Goal: Contribute content: Add original content to the website for others to see

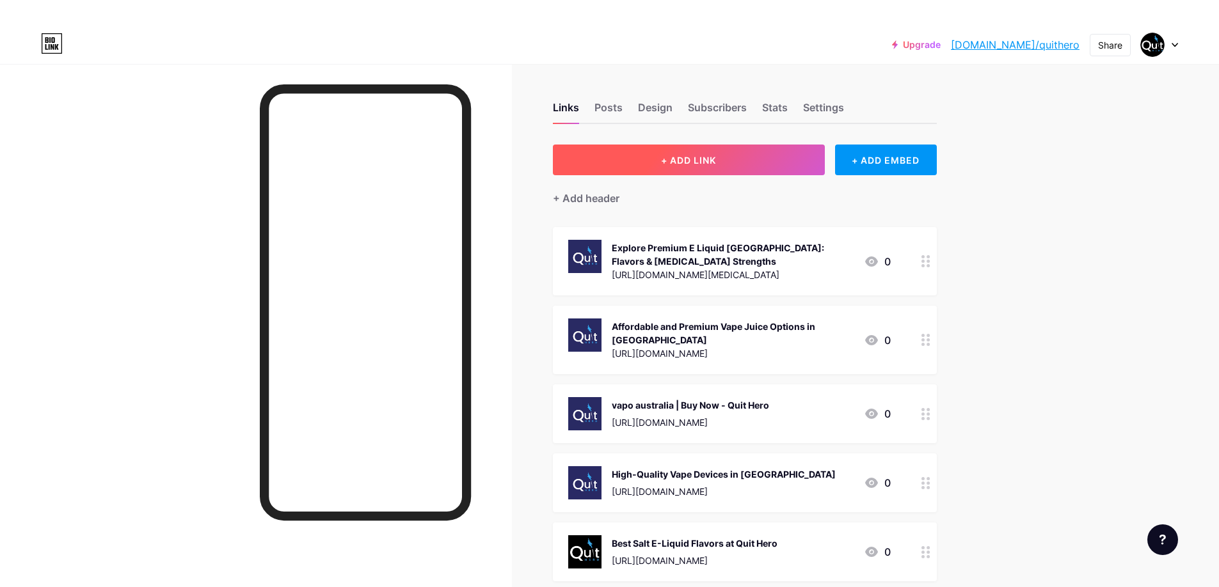
click at [702, 157] on span "+ ADD LINK" at bounding box center [688, 160] width 55 height 11
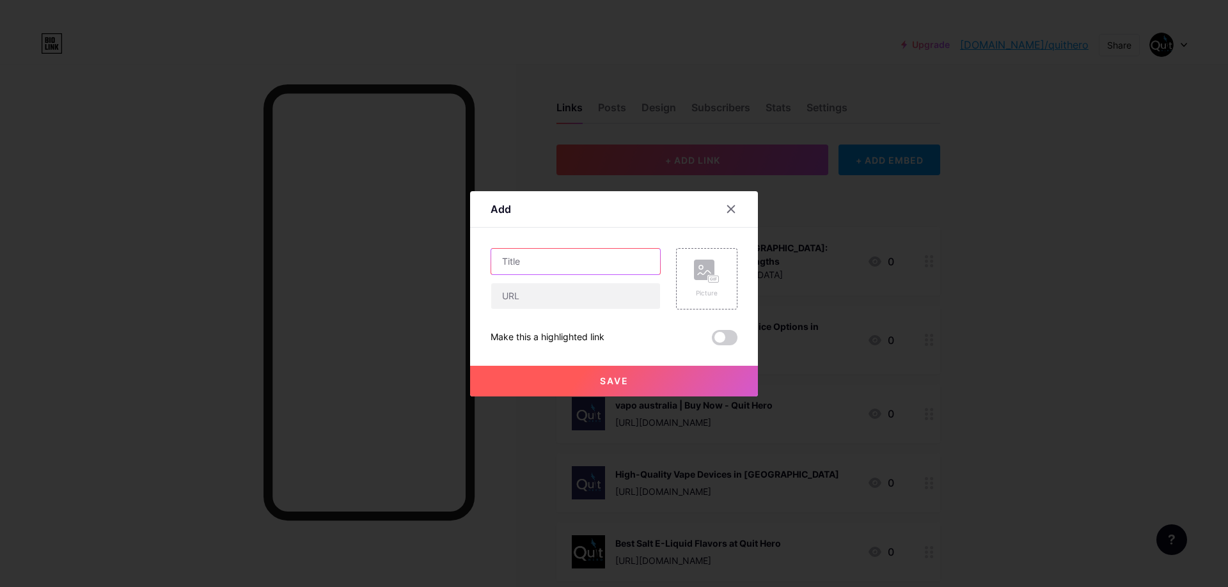
click at [526, 259] on input "text" at bounding box center [575, 262] width 169 height 26
paste input "Premium Veev Vape Devices – Quit Hero Collection"
type input "Premium Veev Vape Devices – Quit Hero Collection"
click at [515, 297] on input "text" at bounding box center [575, 296] width 169 height 26
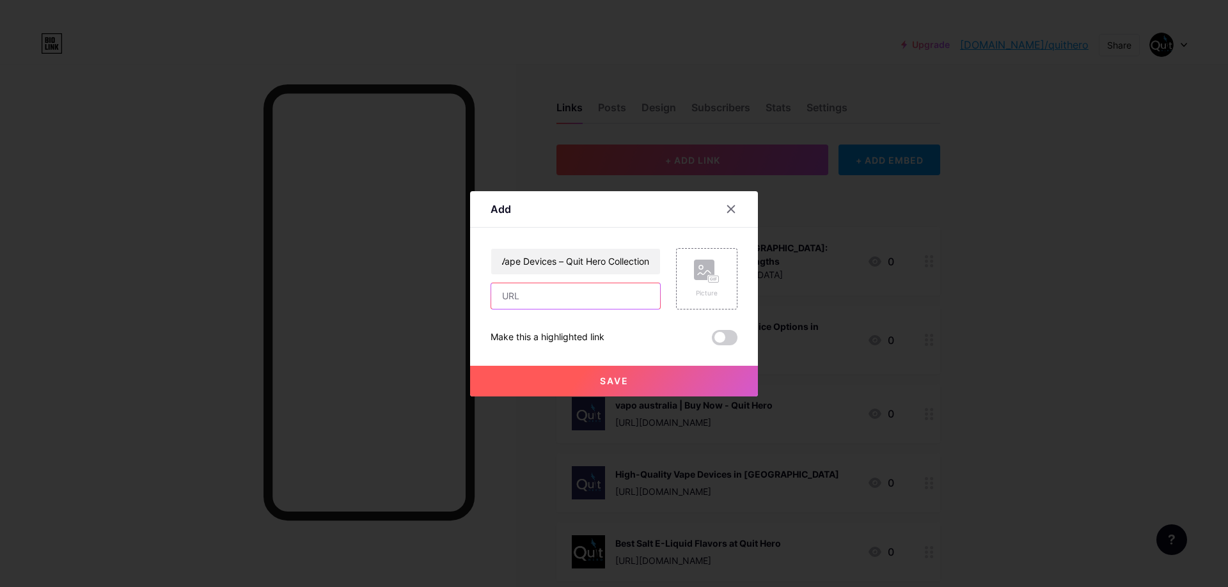
scroll to position [0, 0]
click at [525, 297] on input "text" at bounding box center [575, 296] width 169 height 26
paste input "[URL][DOMAIN_NAME]"
type input "[URL][DOMAIN_NAME]"
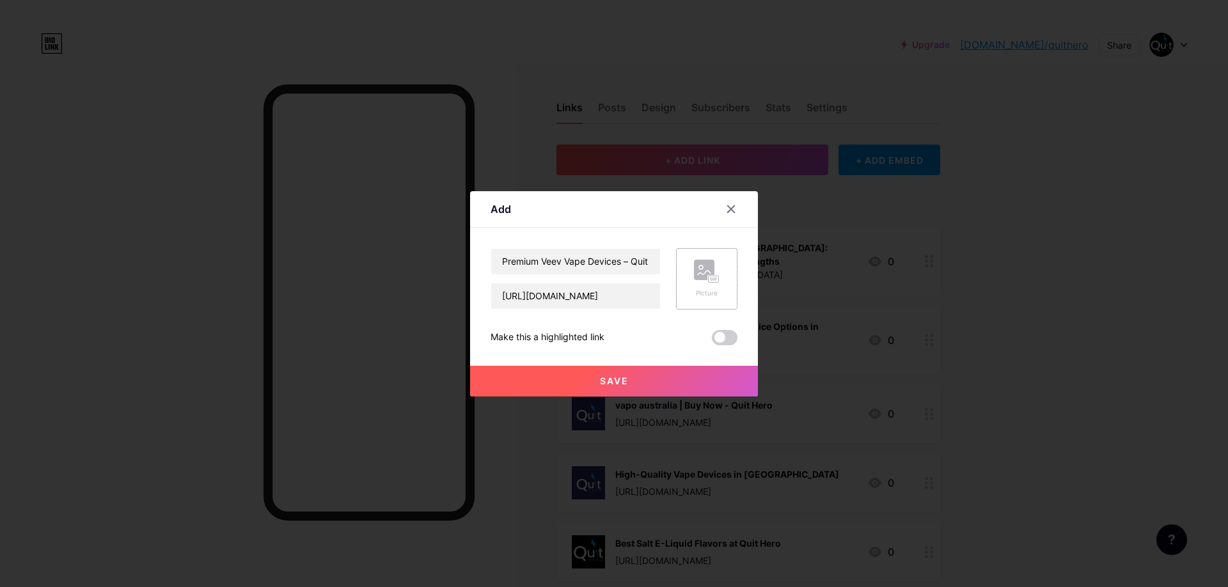
click at [725, 279] on div "Picture" at bounding box center [706, 278] width 61 height 61
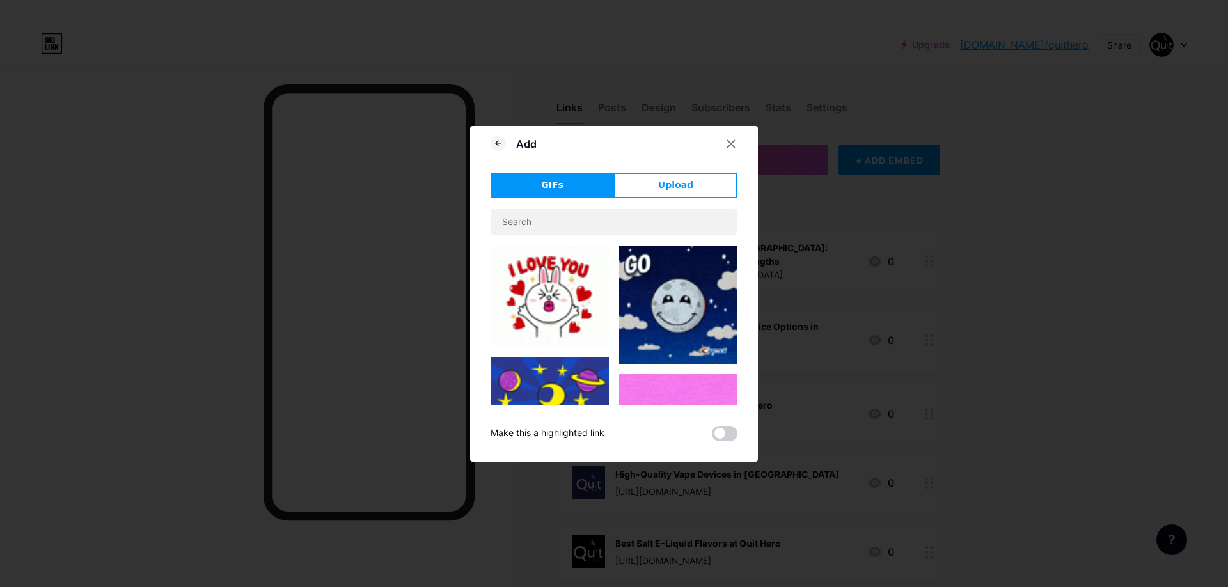
click at [720, 198] on button "Upload" at bounding box center [675, 186] width 123 height 26
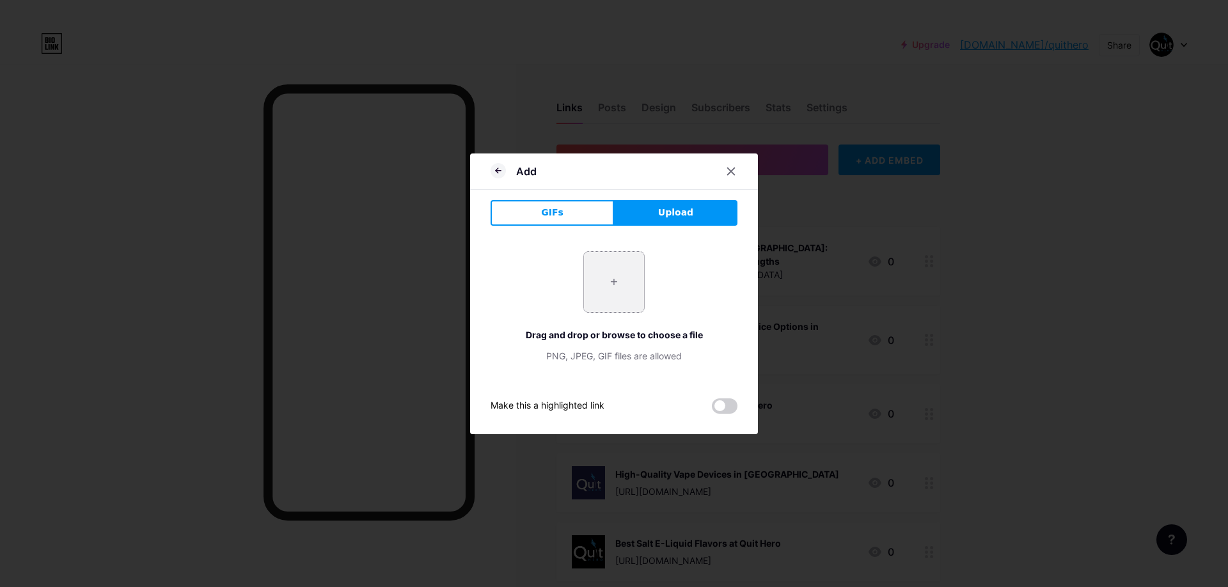
click at [601, 292] on input "file" at bounding box center [614, 282] width 60 height 60
type input "C:\fakepath\5_9b7047f1-7ac0-40a4-80fe-67a6659838f6.jpg"
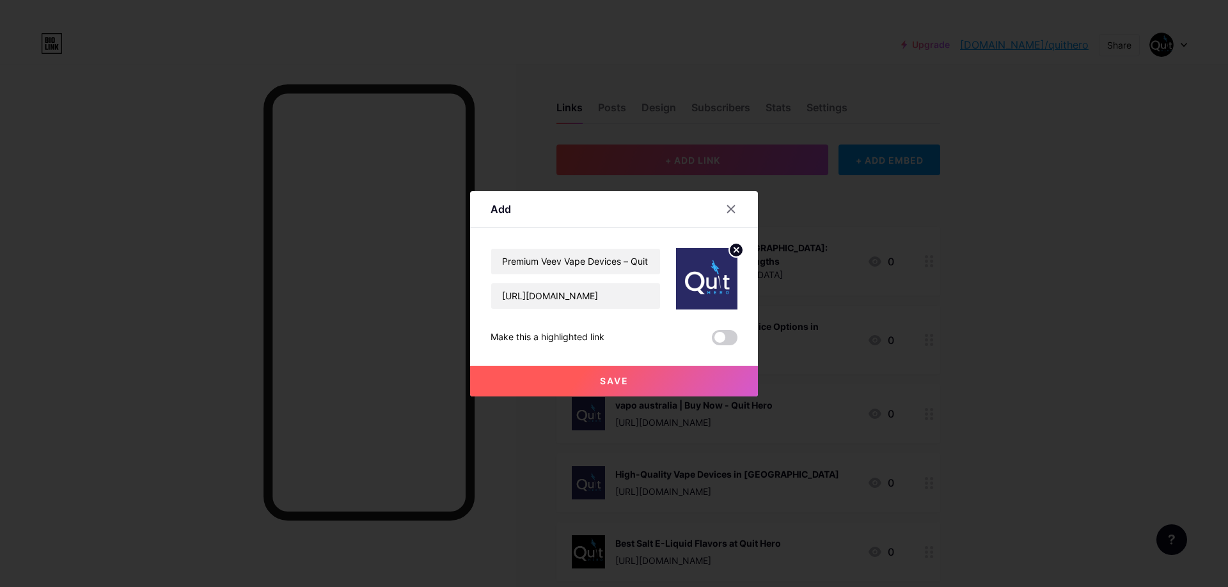
click at [729, 338] on span at bounding box center [725, 337] width 26 height 15
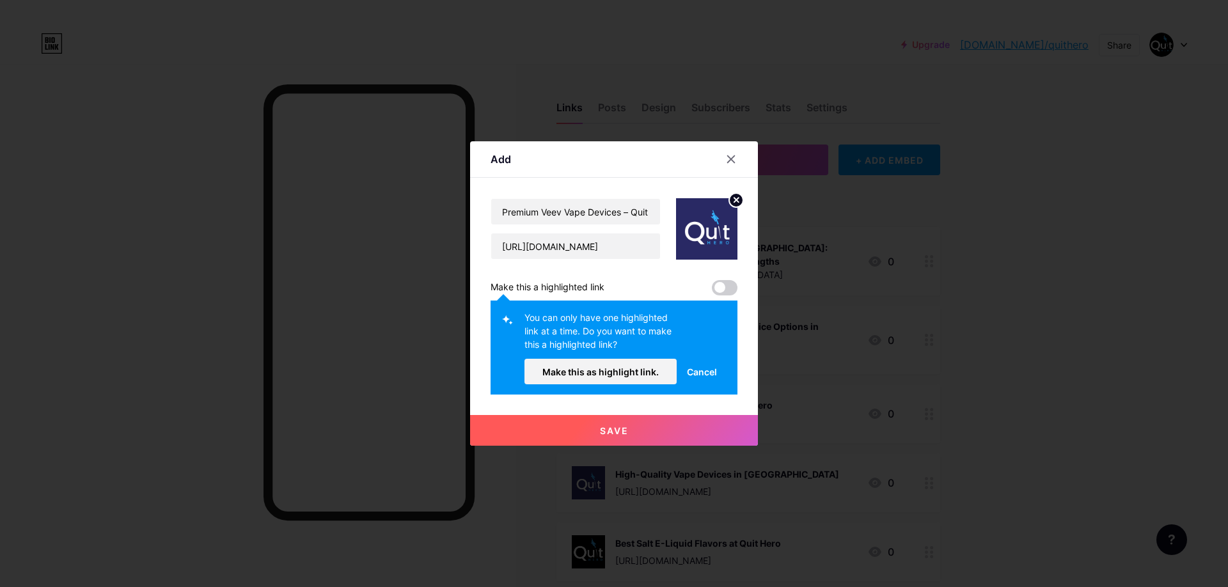
click at [620, 430] on span "Save" at bounding box center [614, 430] width 29 height 11
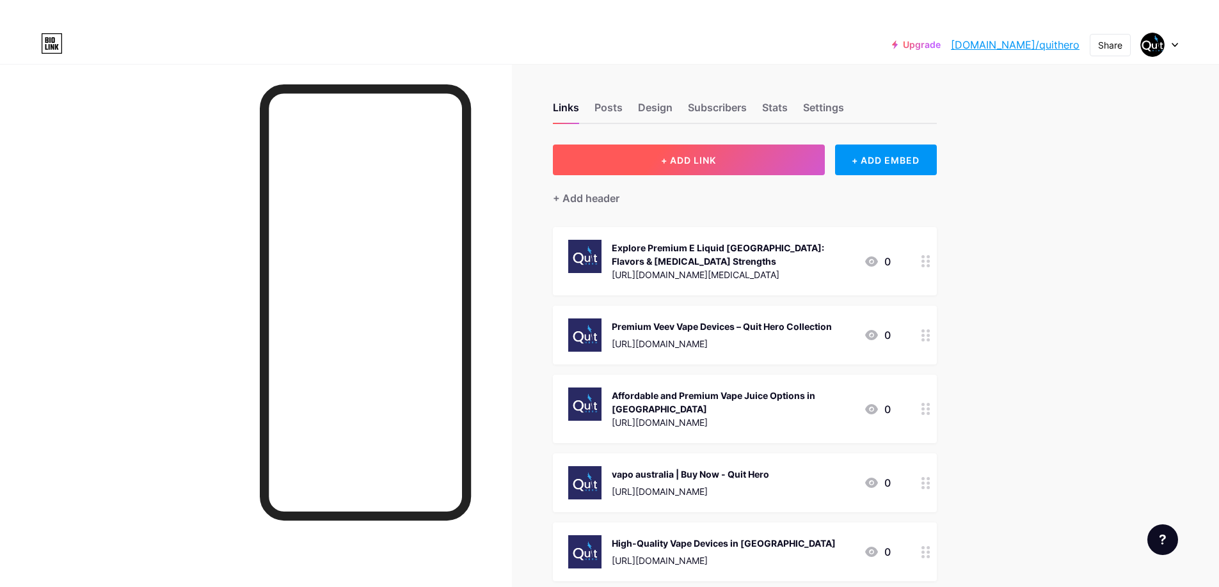
click at [663, 169] on button "+ ADD LINK" at bounding box center [689, 160] width 272 height 31
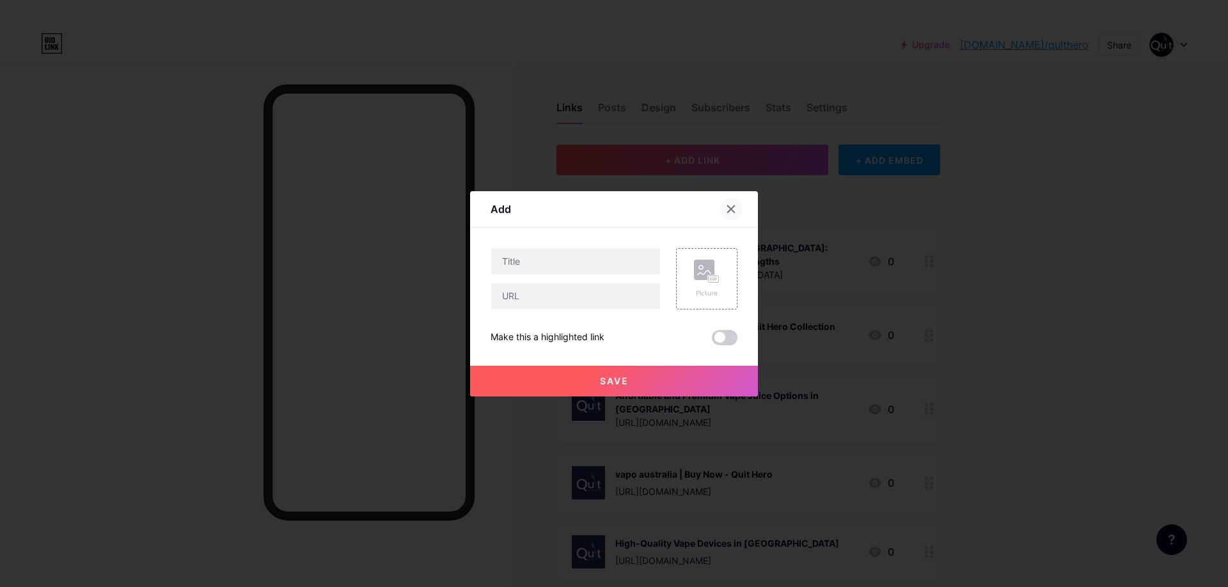
click at [729, 203] on div at bounding box center [731, 209] width 23 height 23
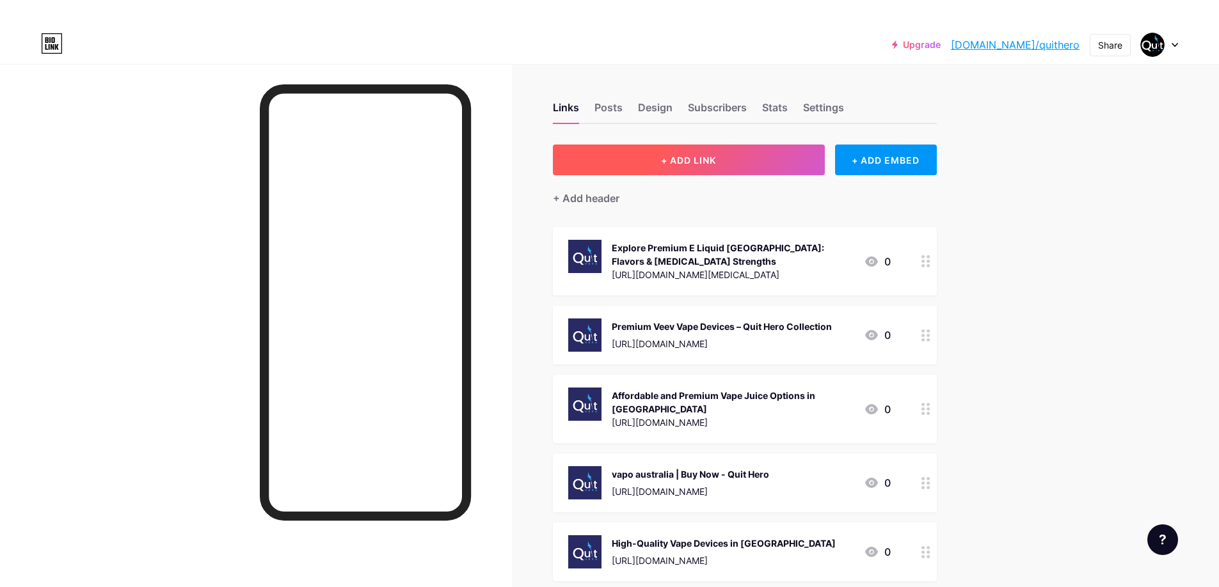
click at [722, 154] on button "+ ADD LINK" at bounding box center [689, 160] width 272 height 31
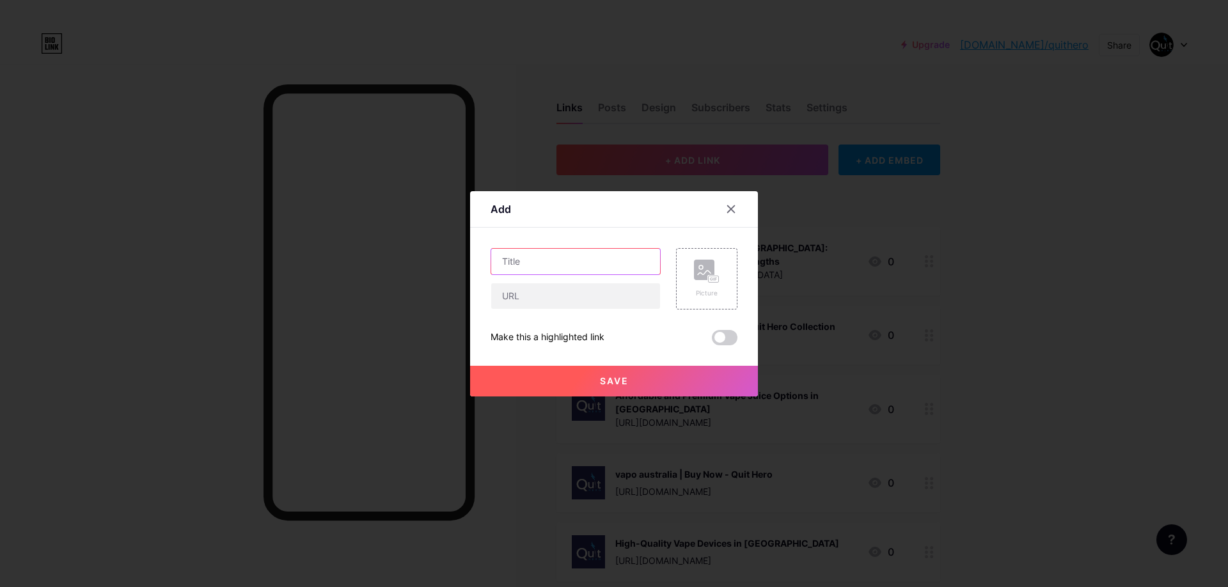
click at [526, 264] on input "text" at bounding box center [575, 262] width 169 height 26
click at [543, 263] on input "text" at bounding box center [575, 262] width 169 height 26
paste input "[MEDICAL_DATA] E Liquid: Find Your Perfect Strength & Flavor"
type input "[MEDICAL_DATA] E Liquid: Find Your Perfect Strength & Flavor"
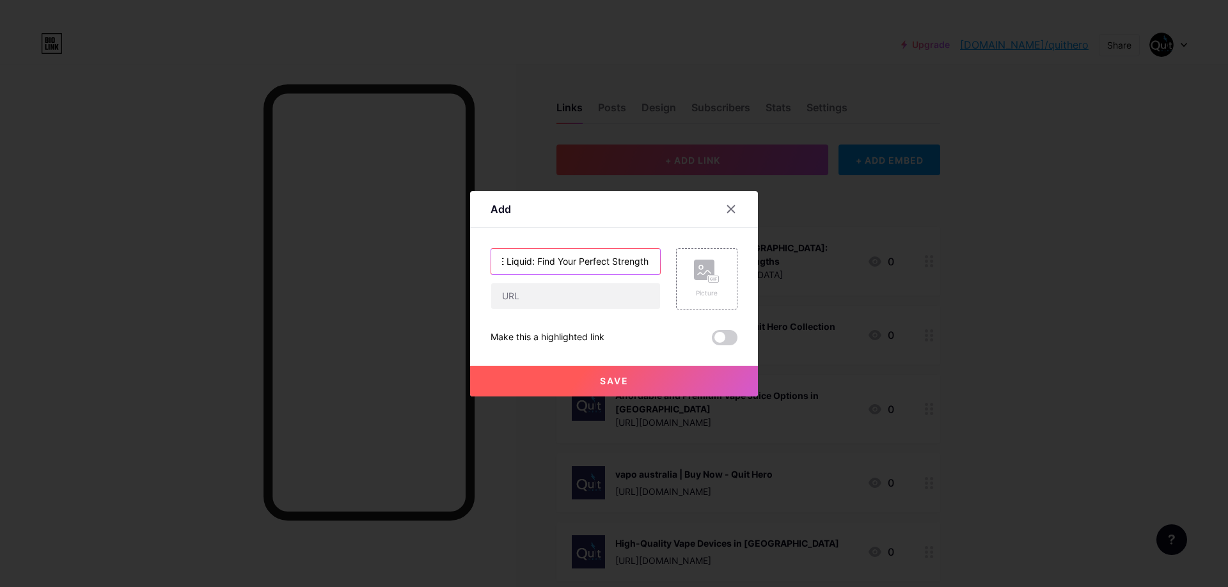
scroll to position [0, 0]
click at [533, 298] on input "text" at bounding box center [575, 296] width 169 height 26
paste input "[URL][DOMAIN_NAME]"
type input "[URL][DOMAIN_NAME]"
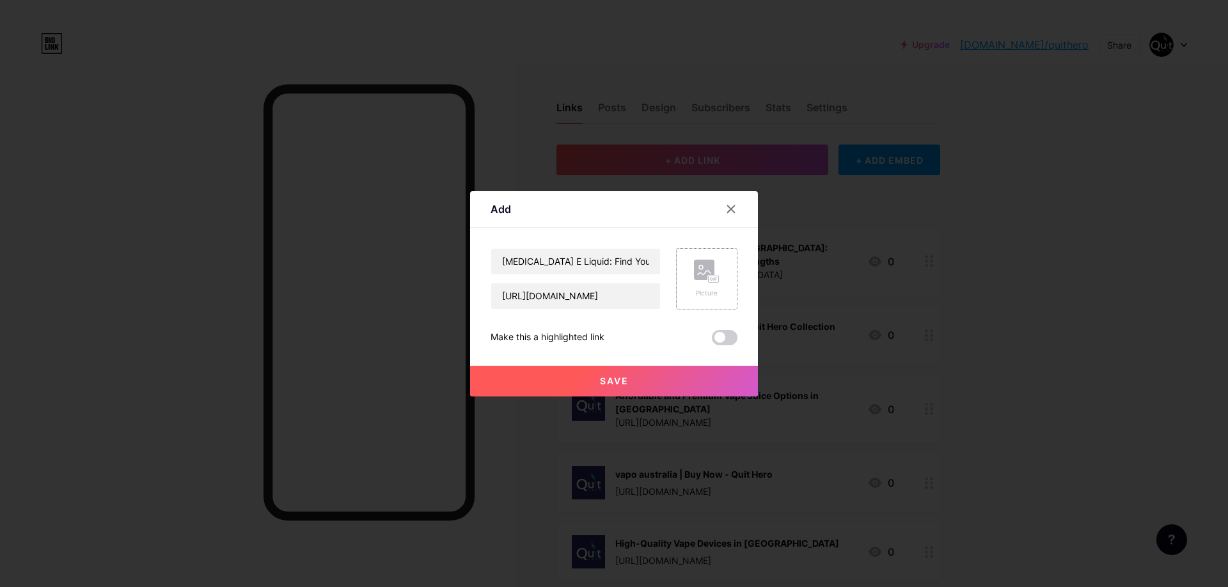
click at [699, 267] on circle at bounding box center [701, 267] width 4 height 4
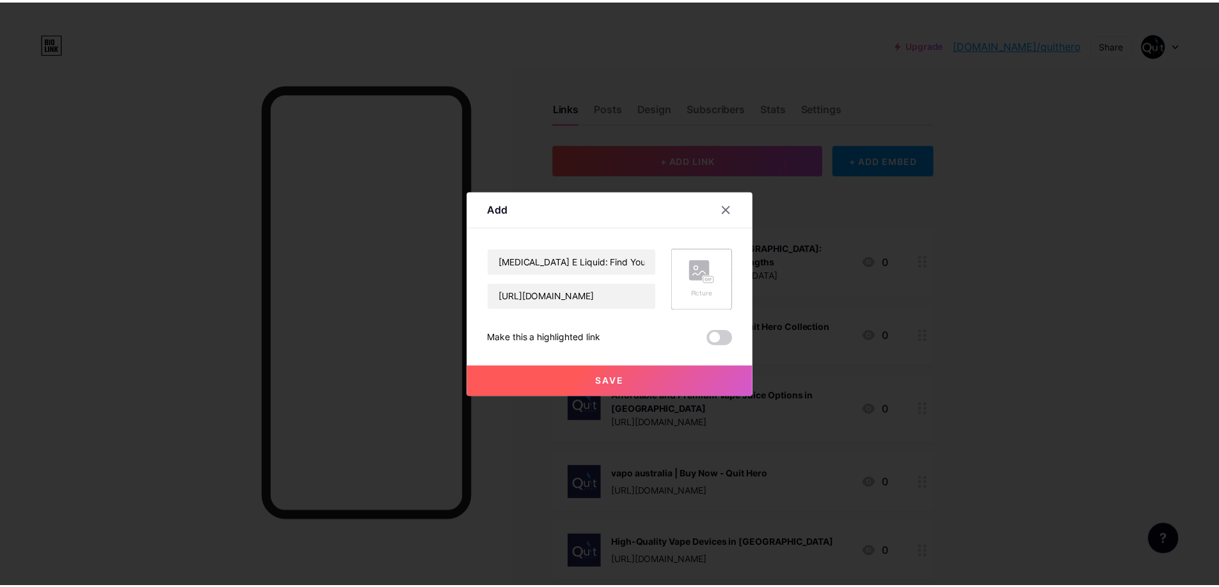
scroll to position [0, 0]
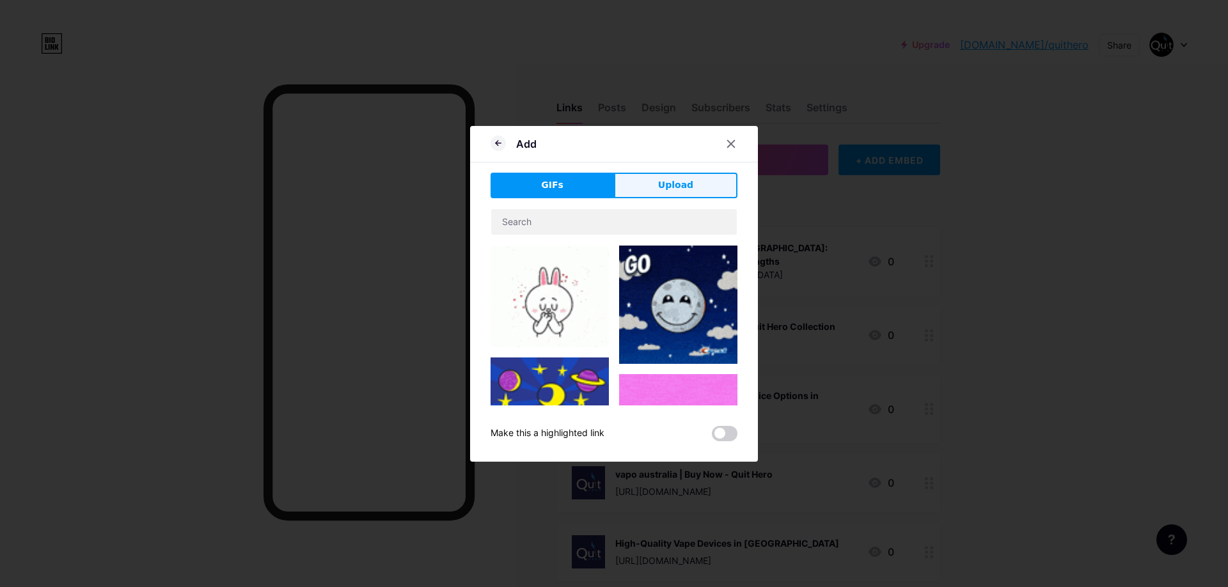
click at [674, 182] on span "Upload" at bounding box center [675, 184] width 35 height 13
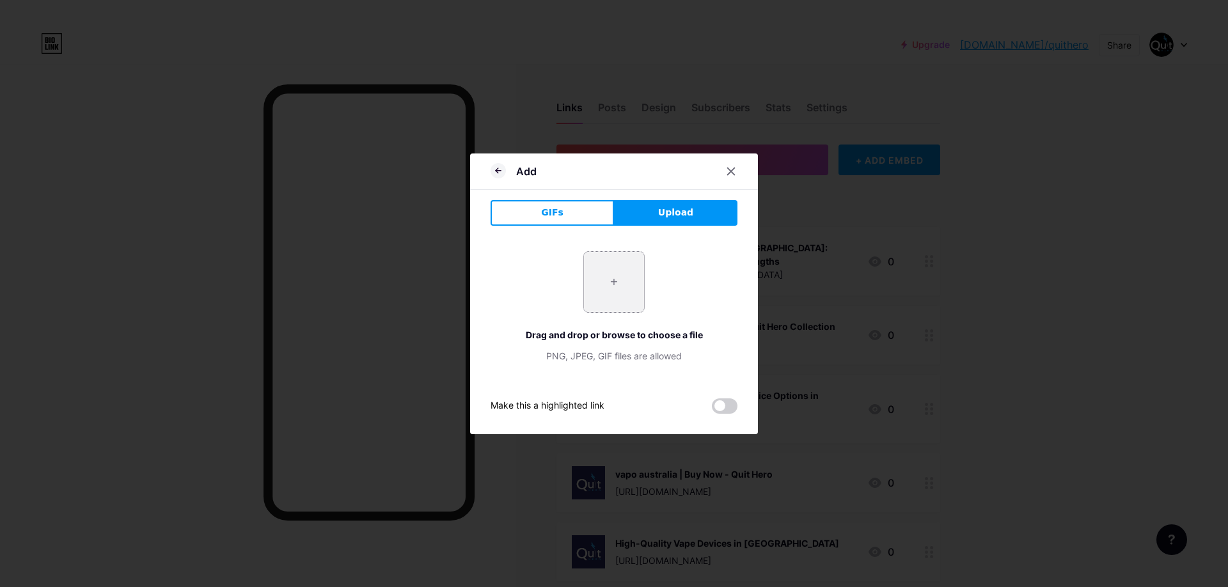
click at [610, 276] on input "file" at bounding box center [614, 282] width 60 height 60
type input "C:\fakepath\5_9b7047f1-7ac0-40a4-80fe-67a6659838f6.jpg"
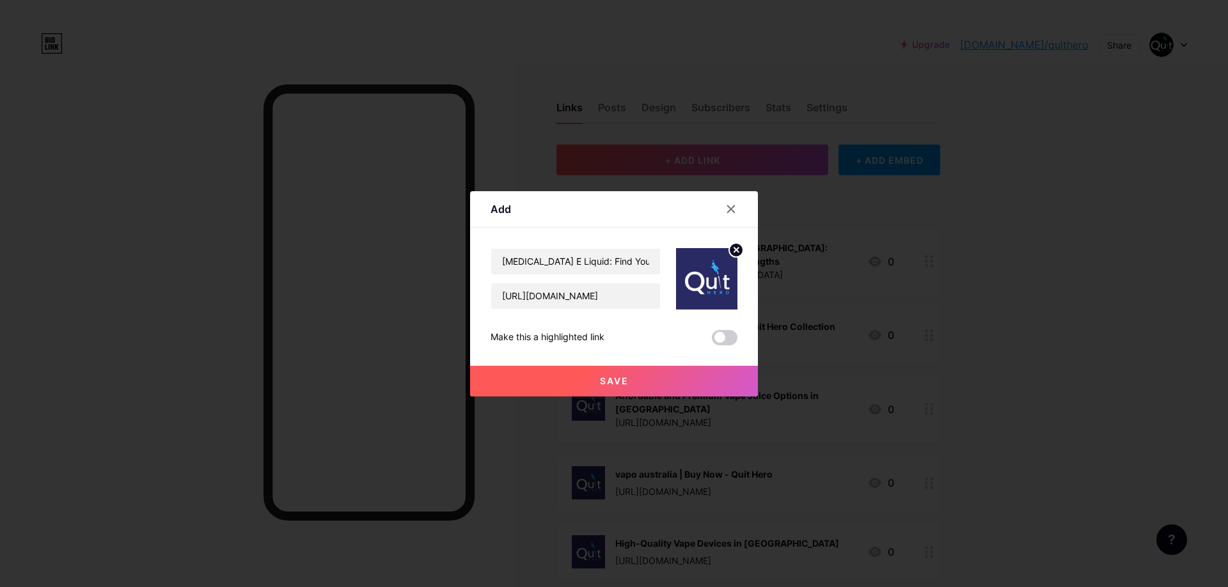
click at [731, 340] on span at bounding box center [725, 337] width 26 height 15
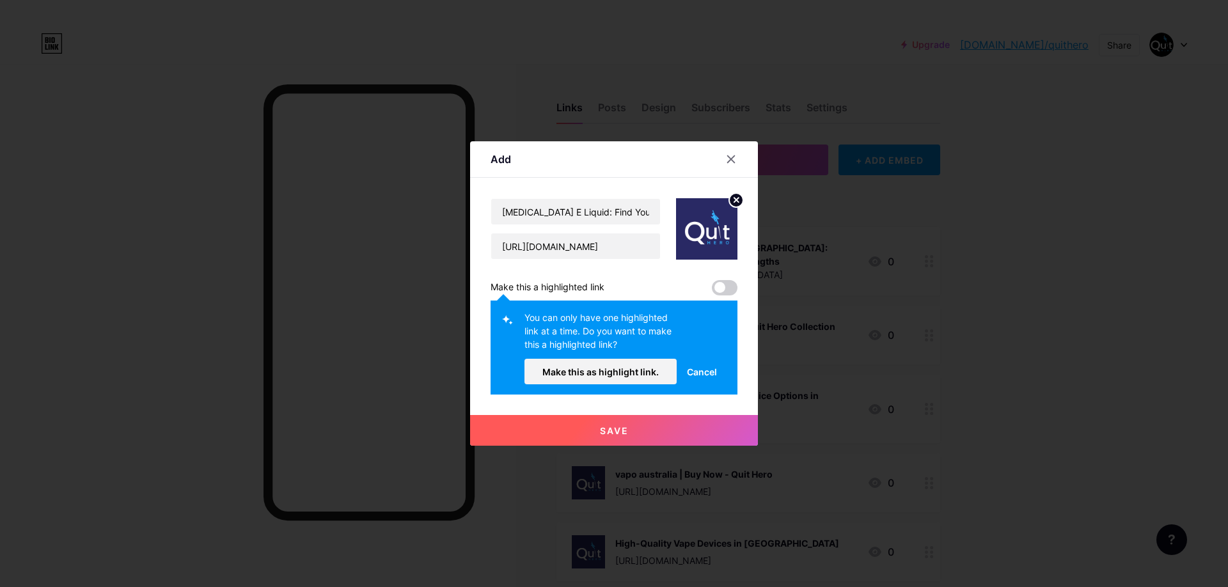
click at [606, 429] on span "Save" at bounding box center [614, 430] width 29 height 11
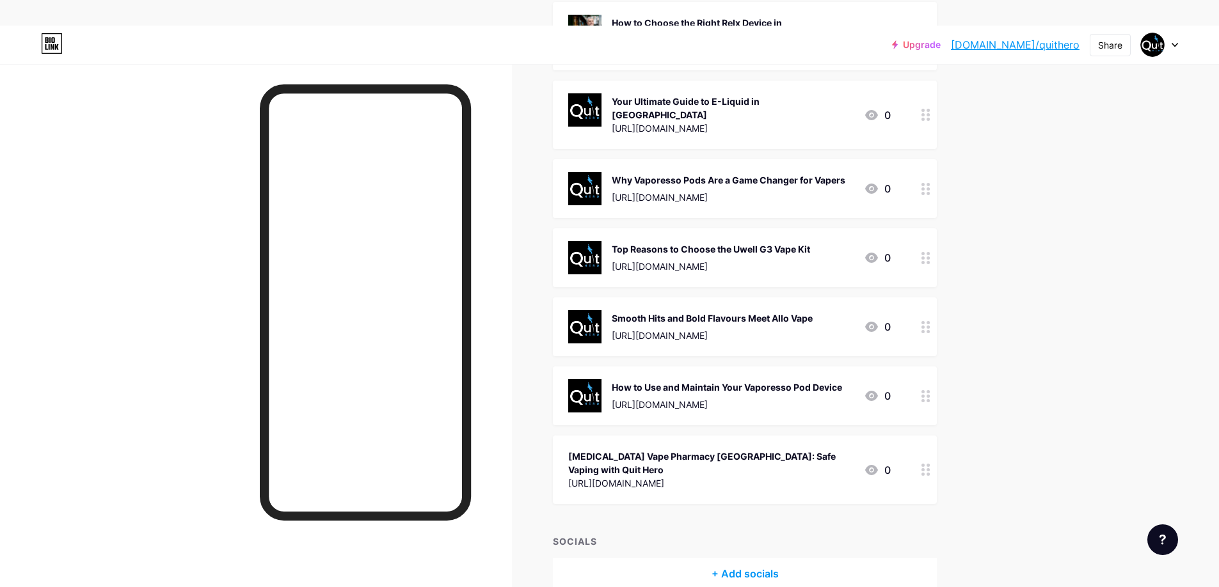
scroll to position [968, 0]
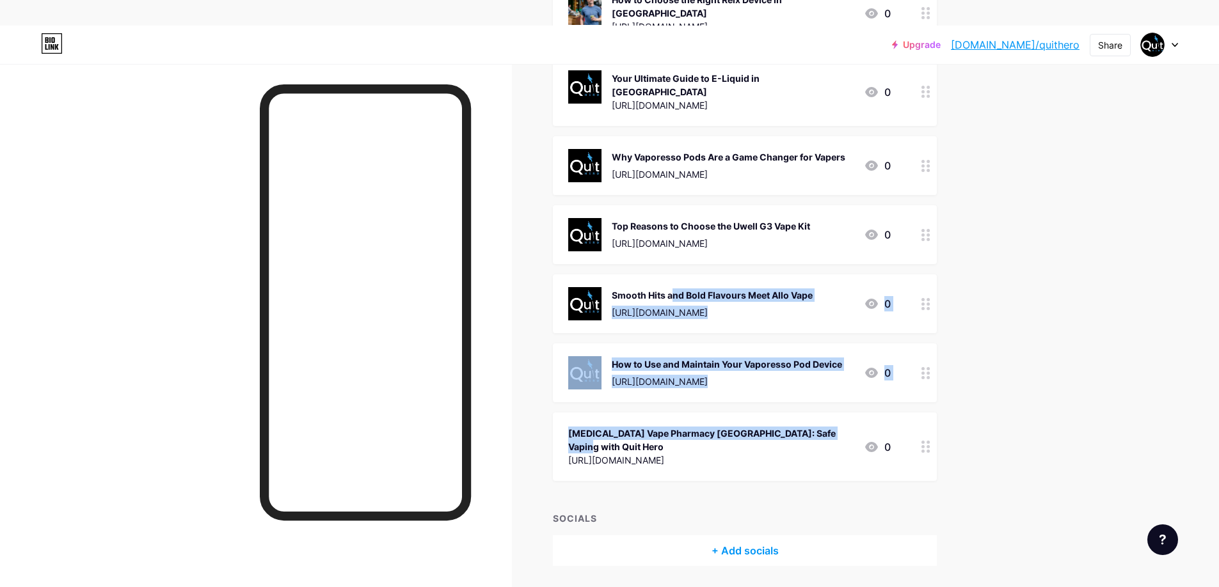
drag, startPoint x: 777, startPoint y: 409, endPoint x: 766, endPoint y: 253, distance: 155.9
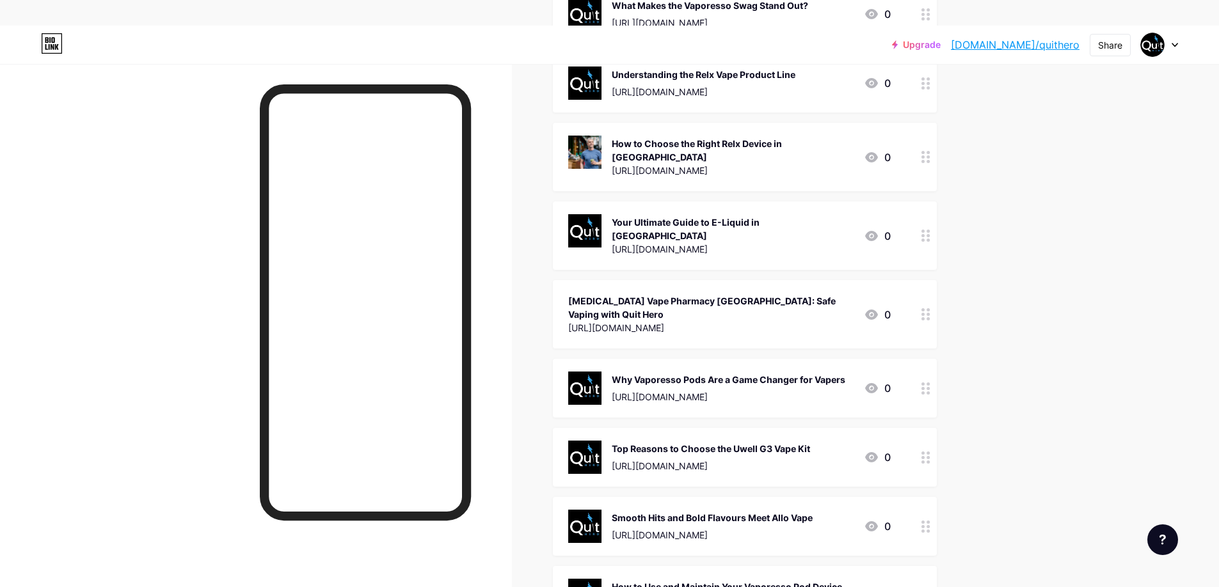
scroll to position [814, 0]
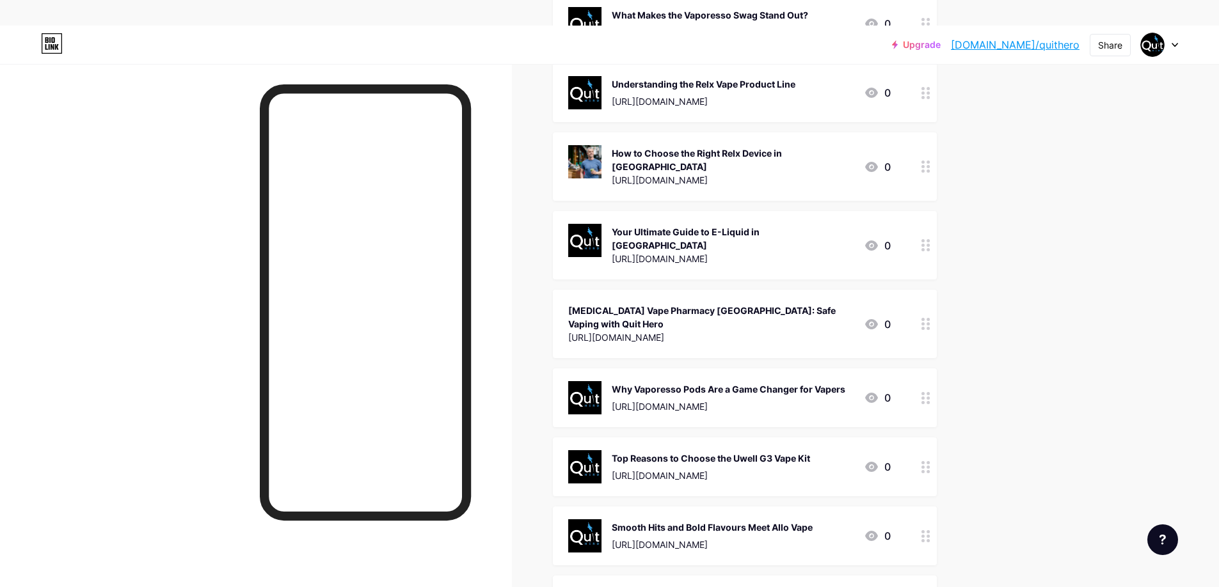
drag, startPoint x: 918, startPoint y: 350, endPoint x: 918, endPoint y: 333, distance: 16.6
click at [918, 368] on div "Why Vaporesso Pods Are a Game Changer for Vapers [URL][DOMAIN_NAME] 0" at bounding box center [745, 397] width 384 height 59
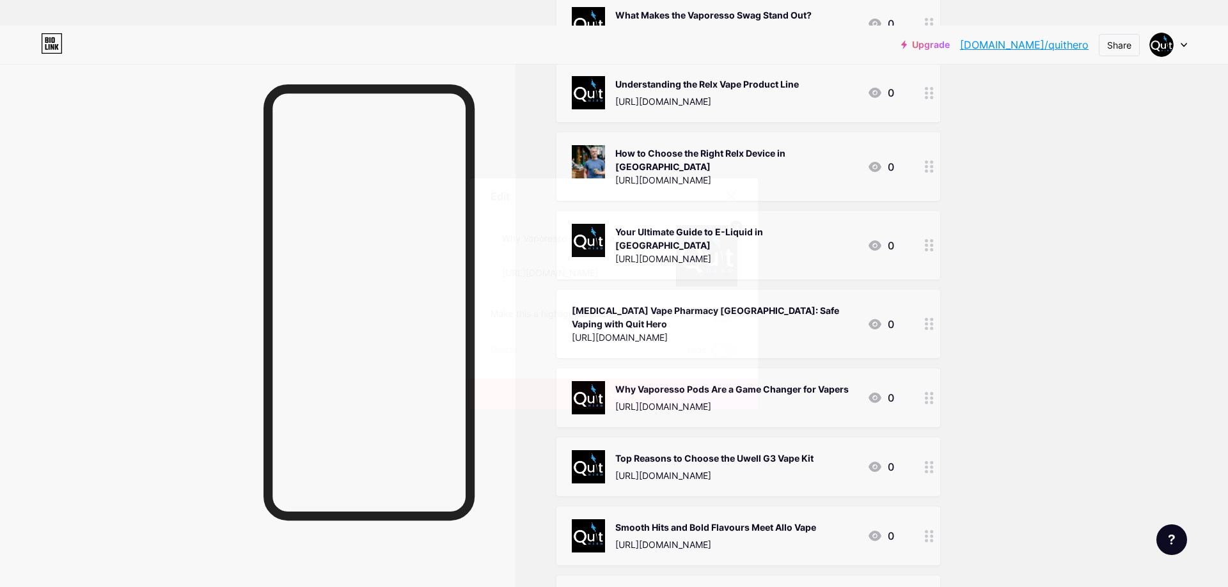
click at [732, 196] on icon at bounding box center [731, 196] width 7 height 7
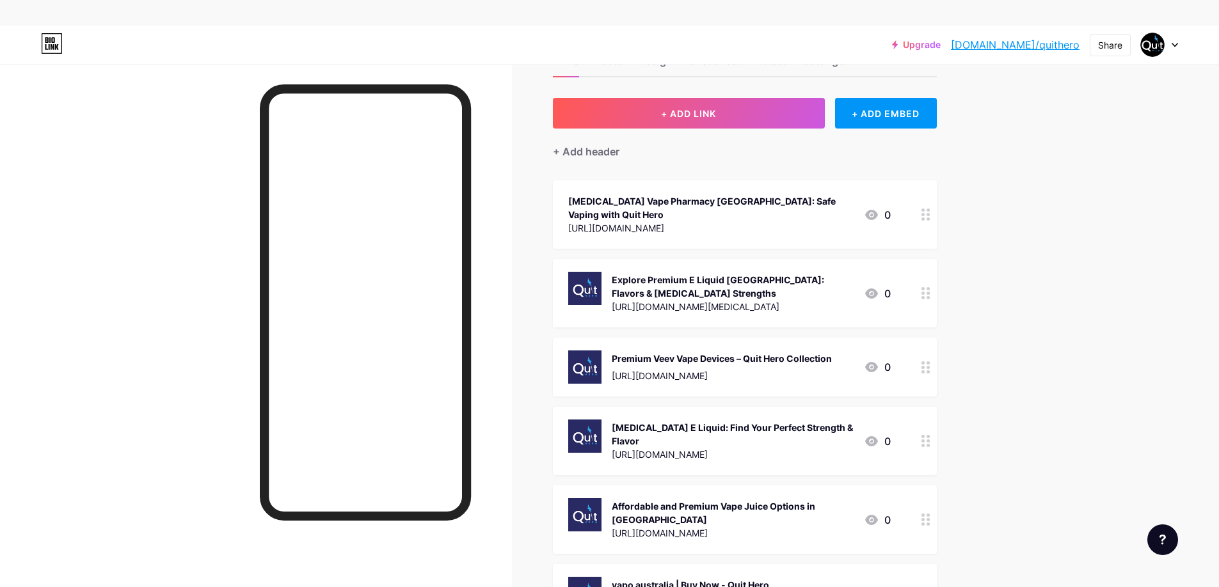
scroll to position [0, 0]
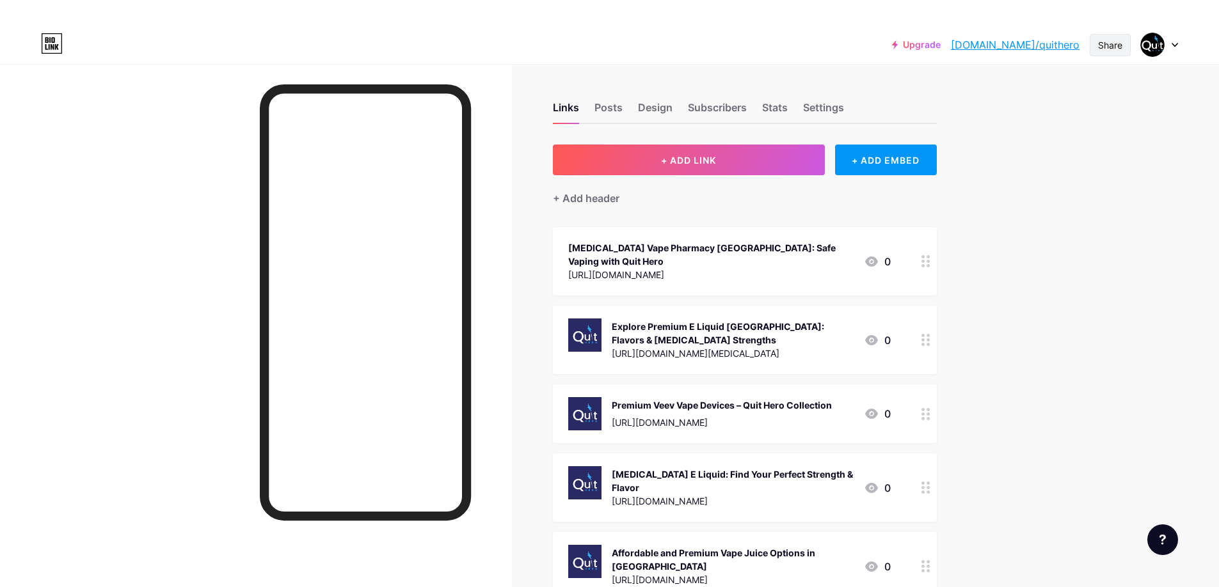
click at [1122, 44] on div "Share" at bounding box center [1109, 45] width 41 height 22
click at [1013, 92] on div "Copy link" at bounding box center [1003, 91] width 47 height 15
